Goal: Check status: Check status

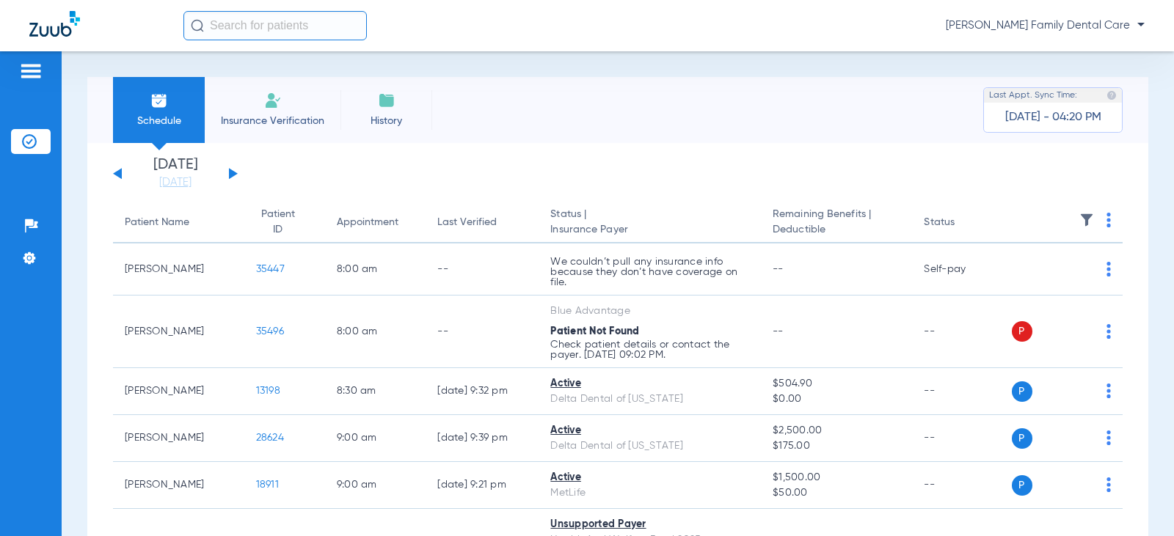
click at [227, 169] on div "[DATE] [DATE] [DATE] [DATE] [DATE] [DATE] [DATE] [DATE] [DATE] [DATE] [DATE] [D…" at bounding box center [175, 174] width 125 height 32
click at [233, 177] on button at bounding box center [233, 173] width 9 height 11
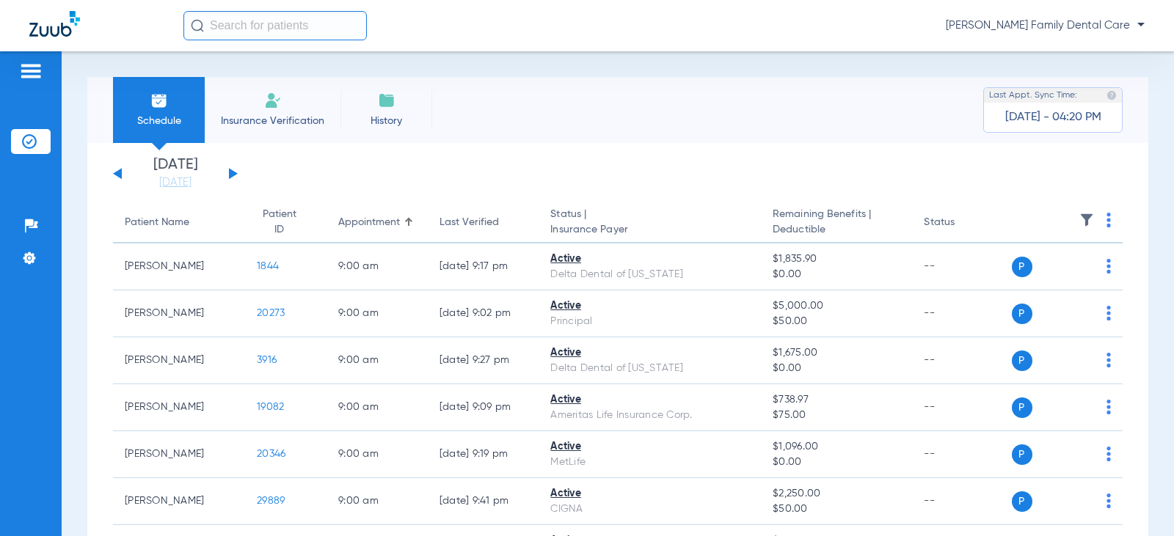
click at [230, 171] on button at bounding box center [233, 173] width 9 height 11
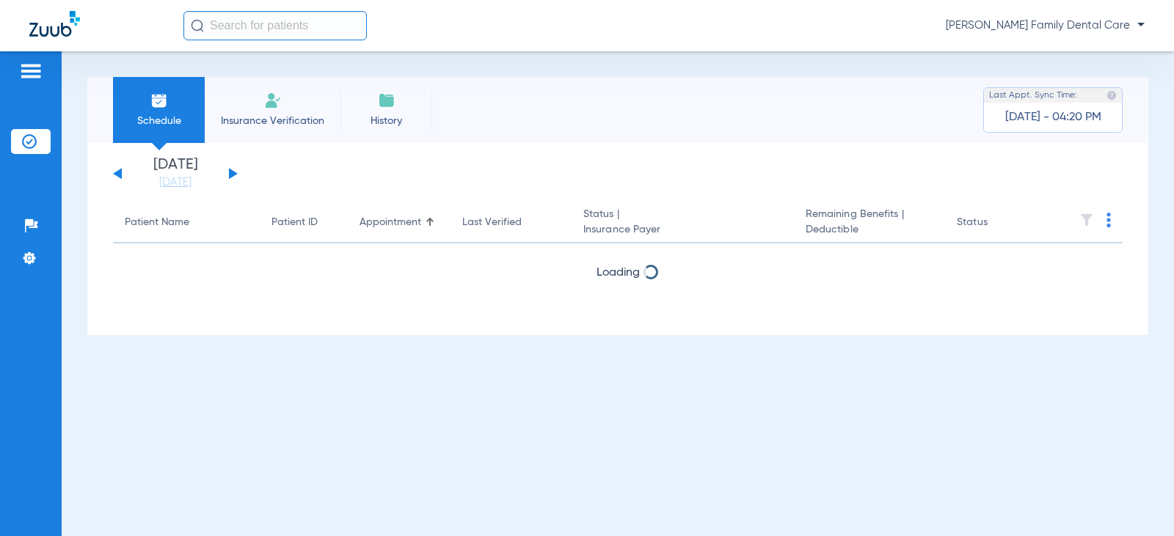
click at [230, 171] on button at bounding box center [233, 173] width 9 height 11
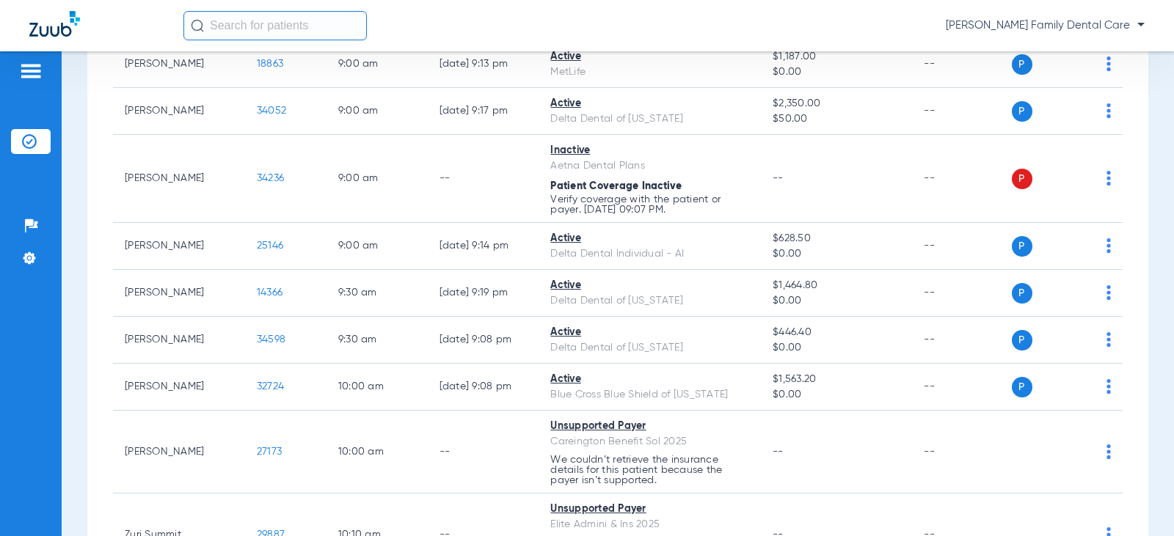
scroll to position [160, 0]
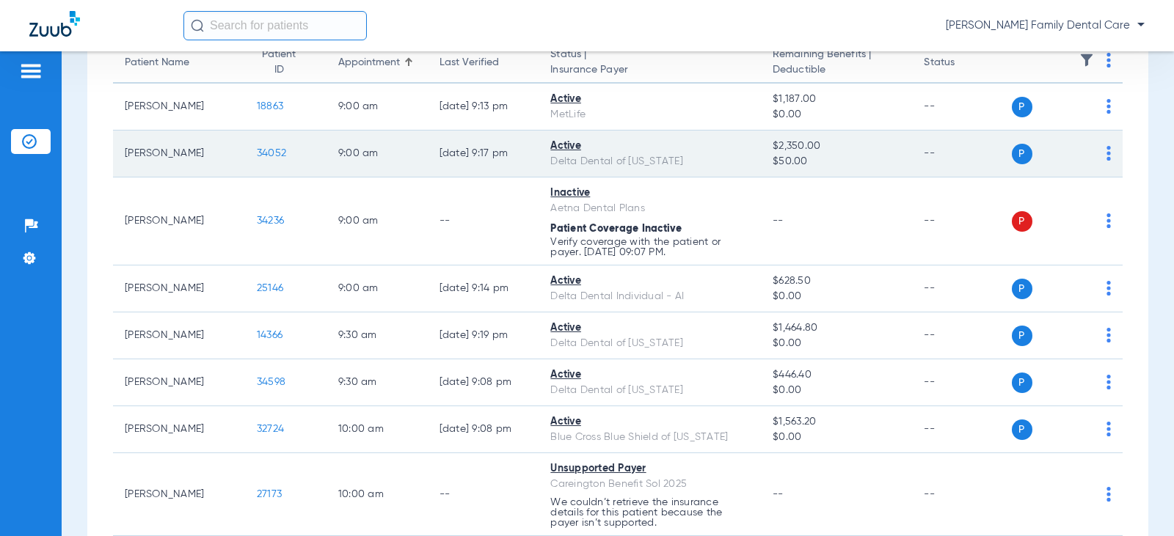
click at [266, 148] on span "34052" at bounding box center [271, 153] width 29 height 10
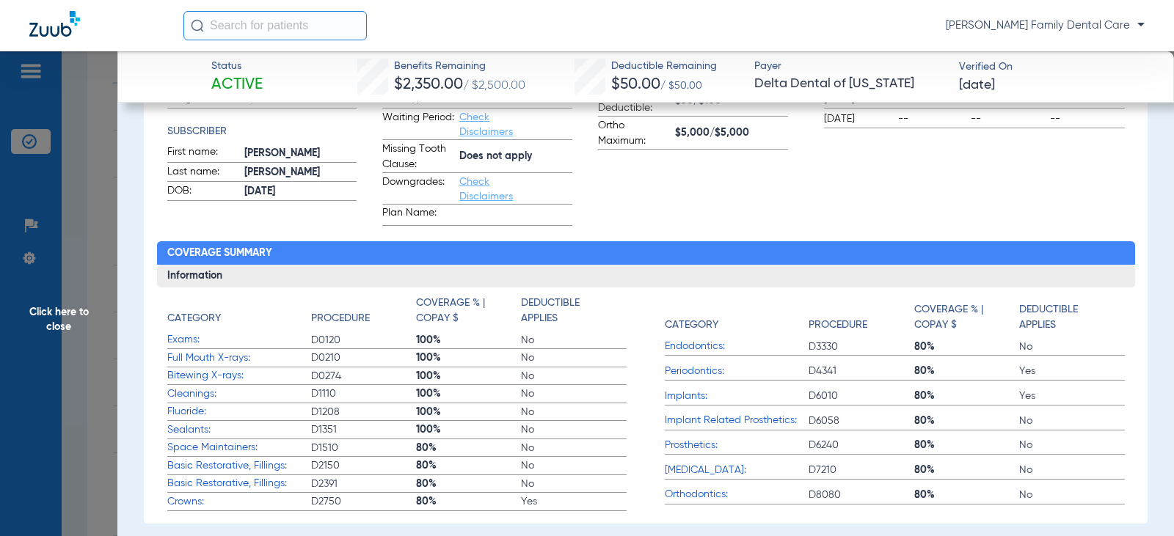
scroll to position [293, 0]
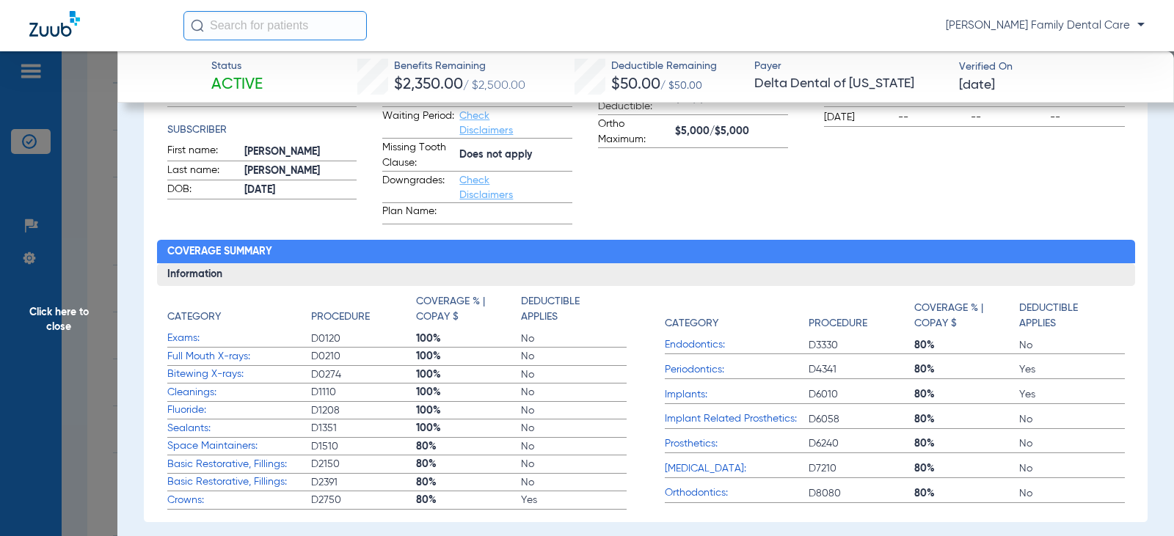
click at [56, 304] on span "Click here to close" at bounding box center [58, 319] width 117 height 536
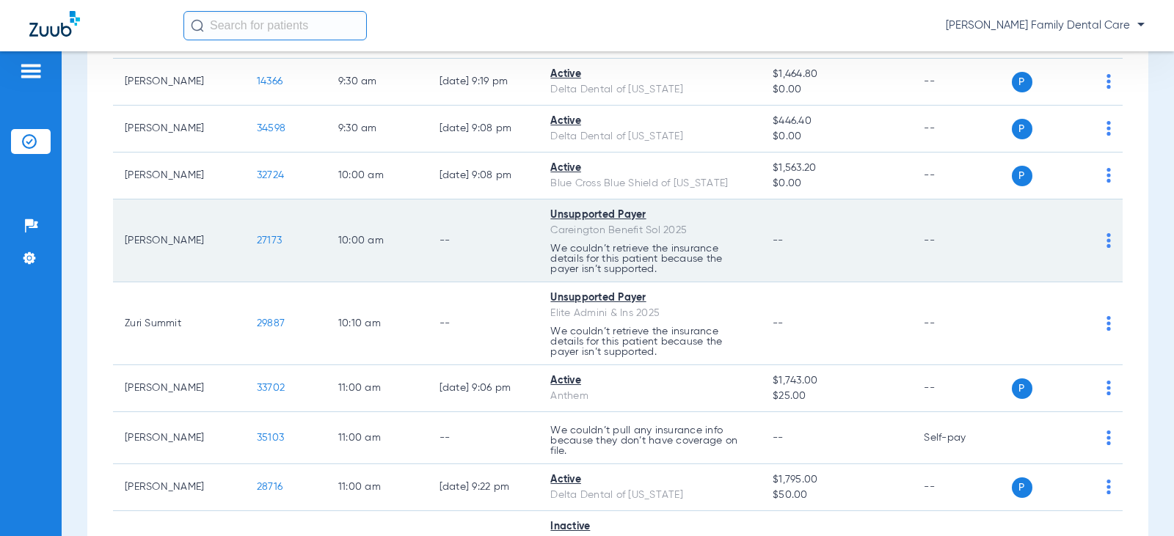
scroll to position [440, 0]
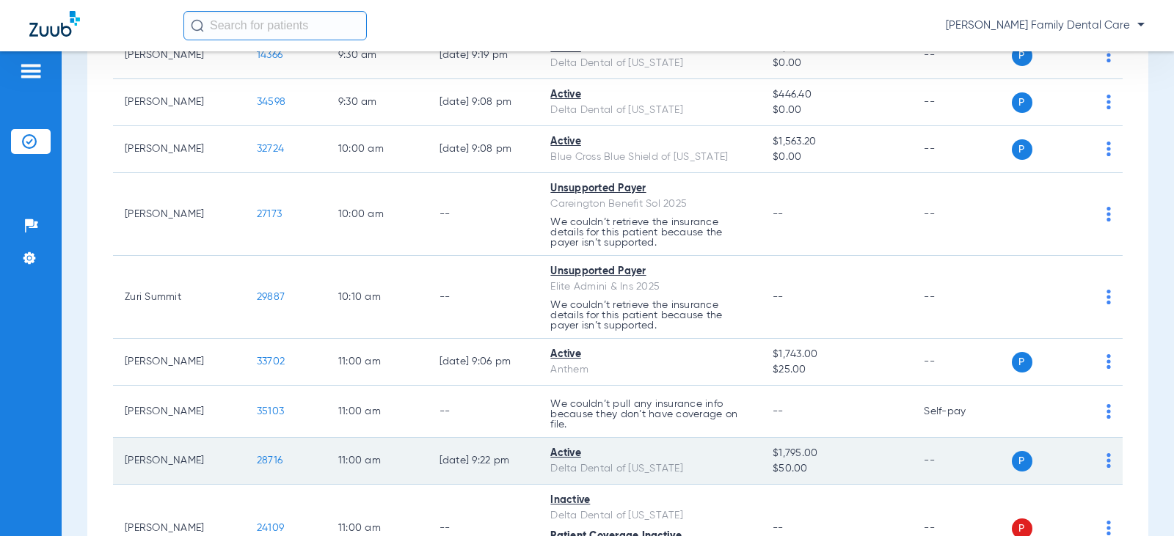
click at [270, 460] on span "28716" at bounding box center [270, 461] width 26 height 10
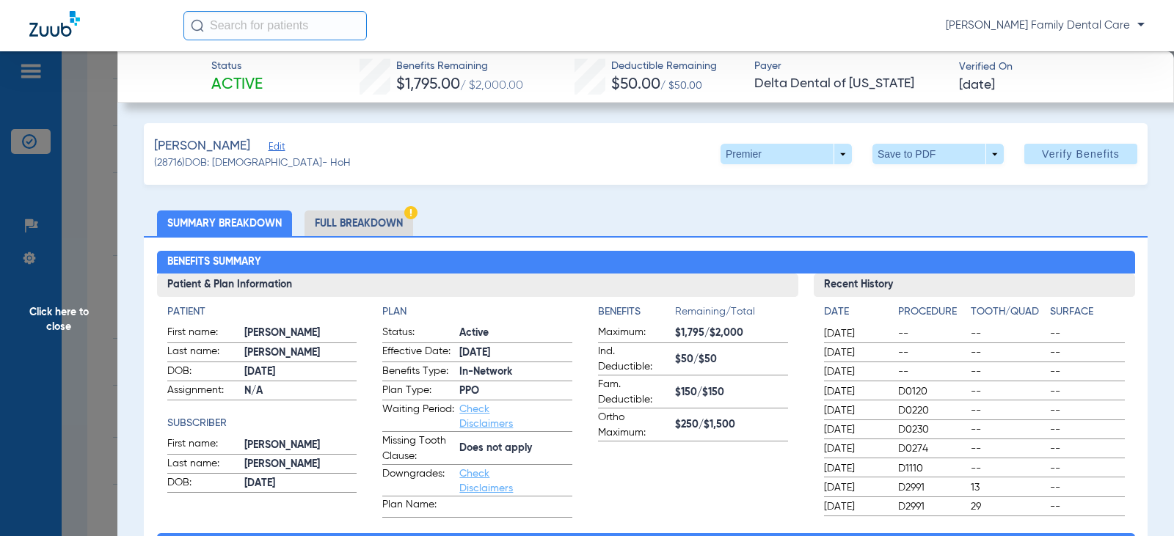
click at [40, 315] on span "Click here to close" at bounding box center [58, 319] width 117 height 536
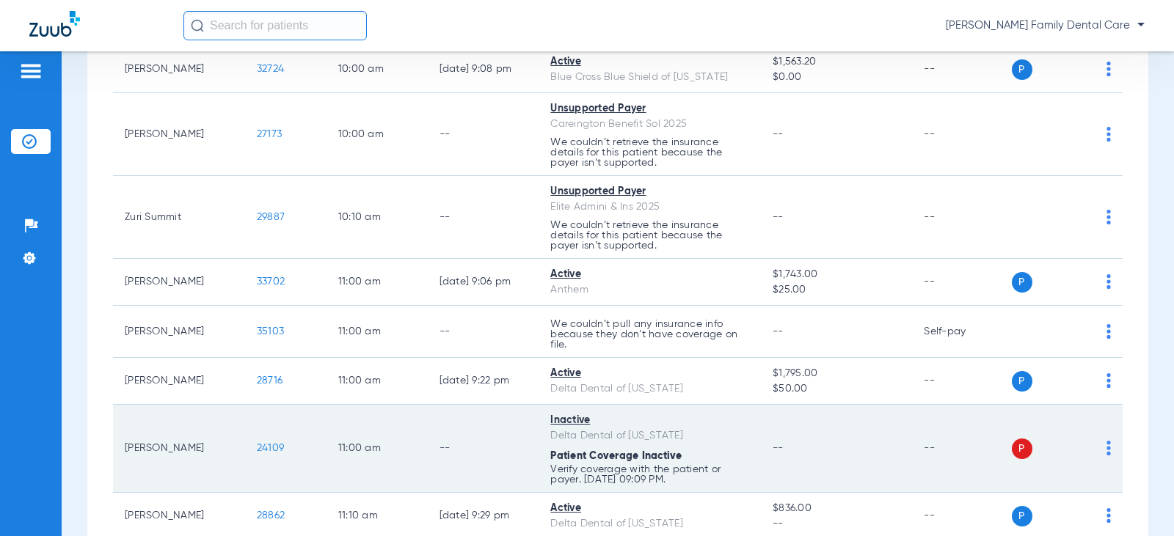
scroll to position [380, 0]
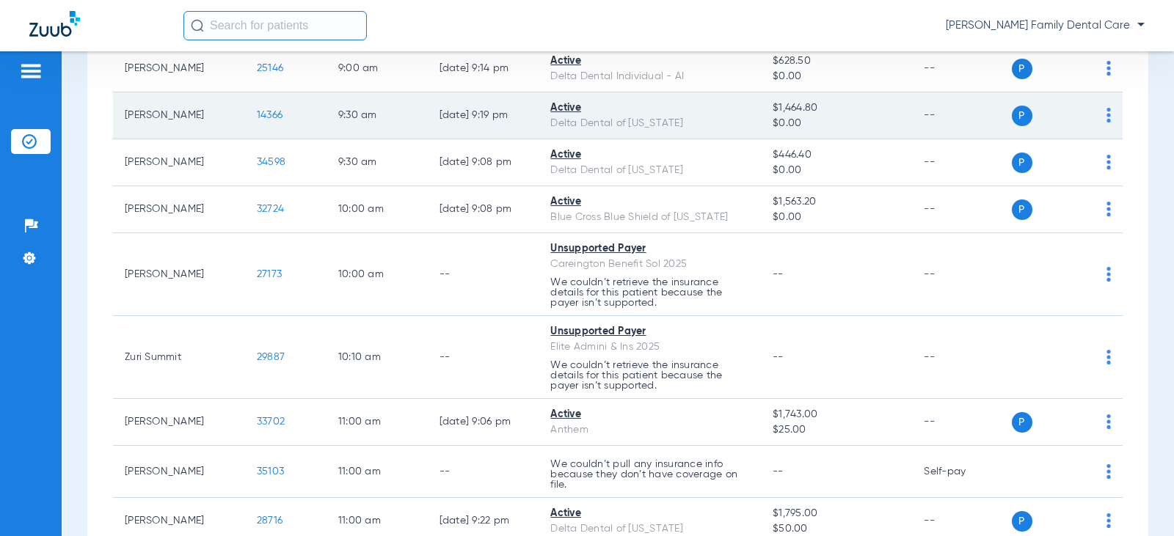
click at [257, 110] on span "14366" at bounding box center [270, 115] width 26 height 10
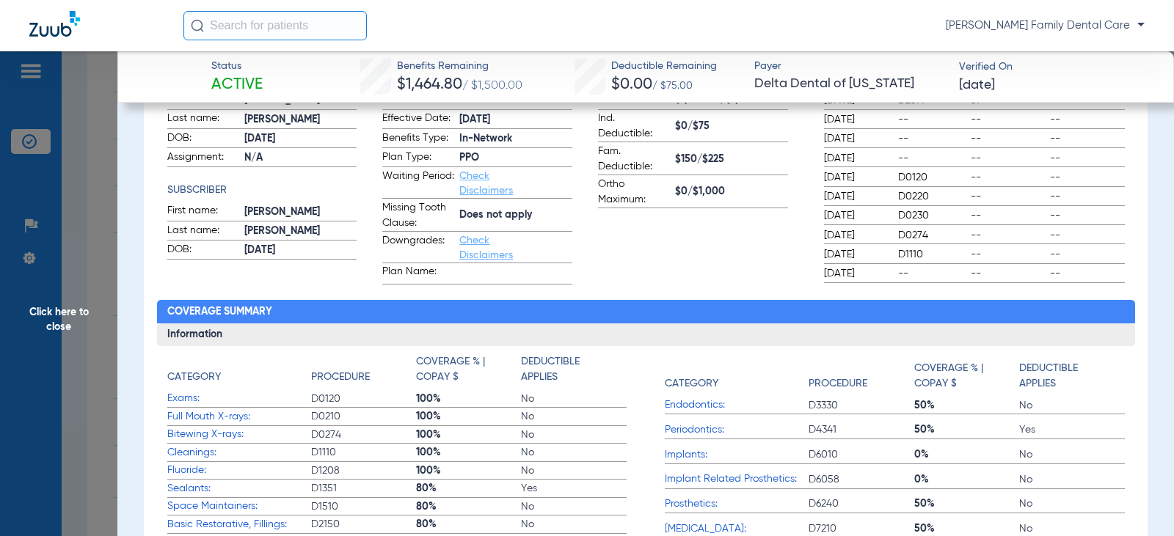
scroll to position [293, 0]
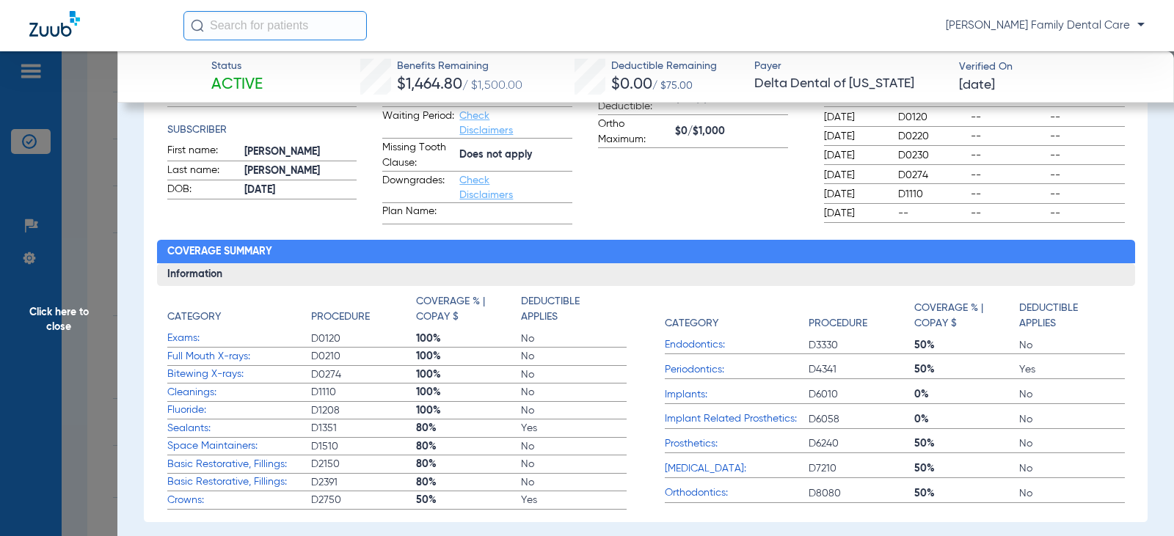
click at [37, 303] on span "Click here to close" at bounding box center [58, 319] width 117 height 536
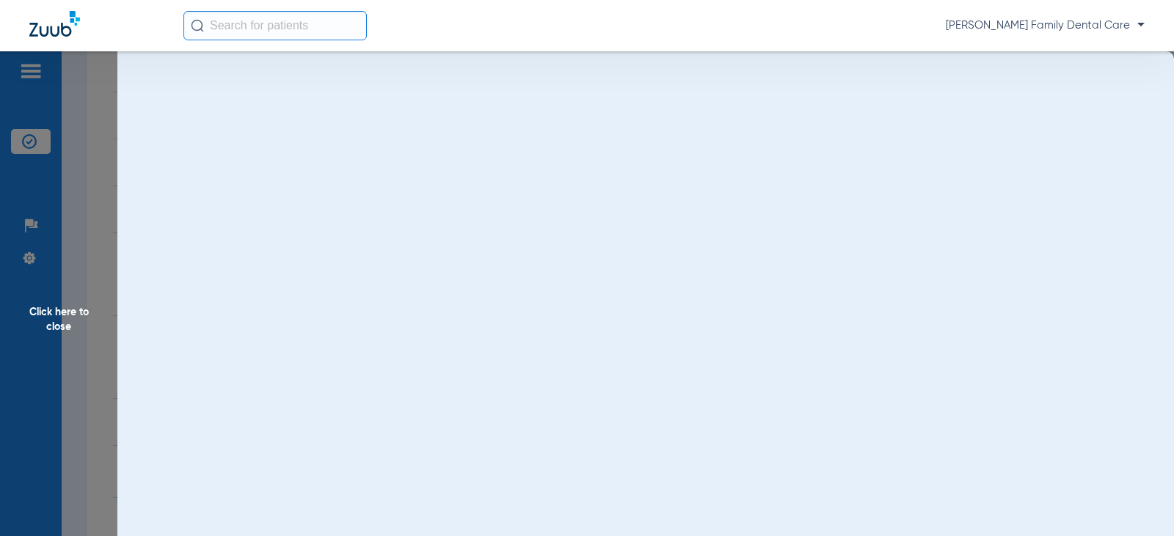
scroll to position [0, 0]
